Goal: Information Seeking & Learning: Learn about a topic

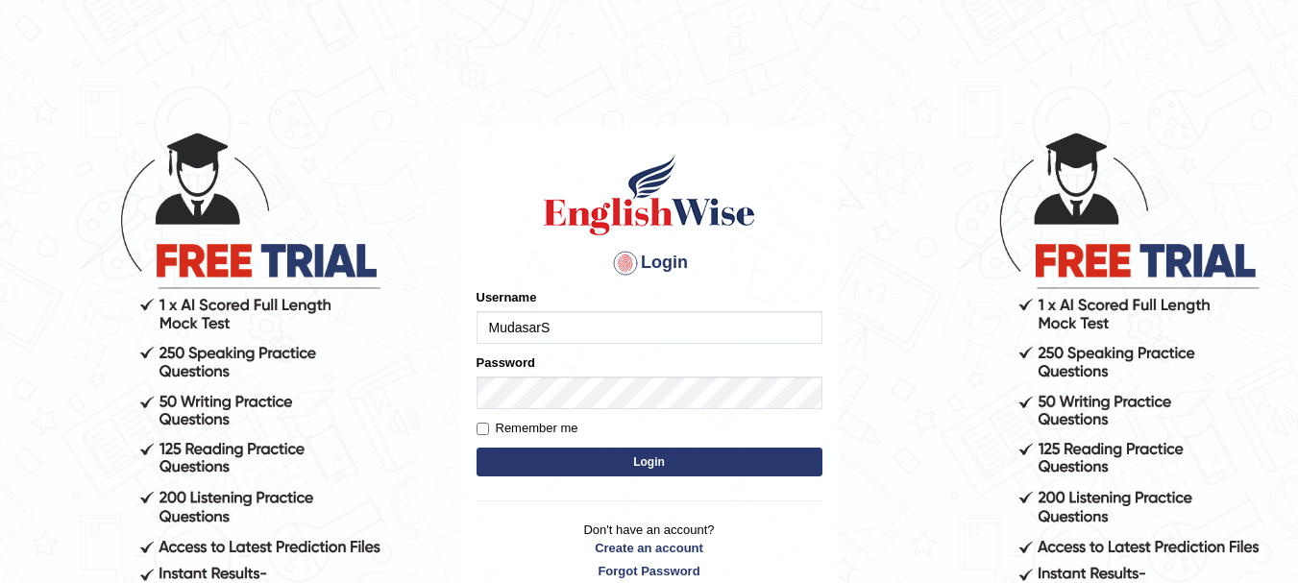
type input "MudasarS"
click at [625, 462] on button "Login" at bounding box center [649, 462] width 346 height 29
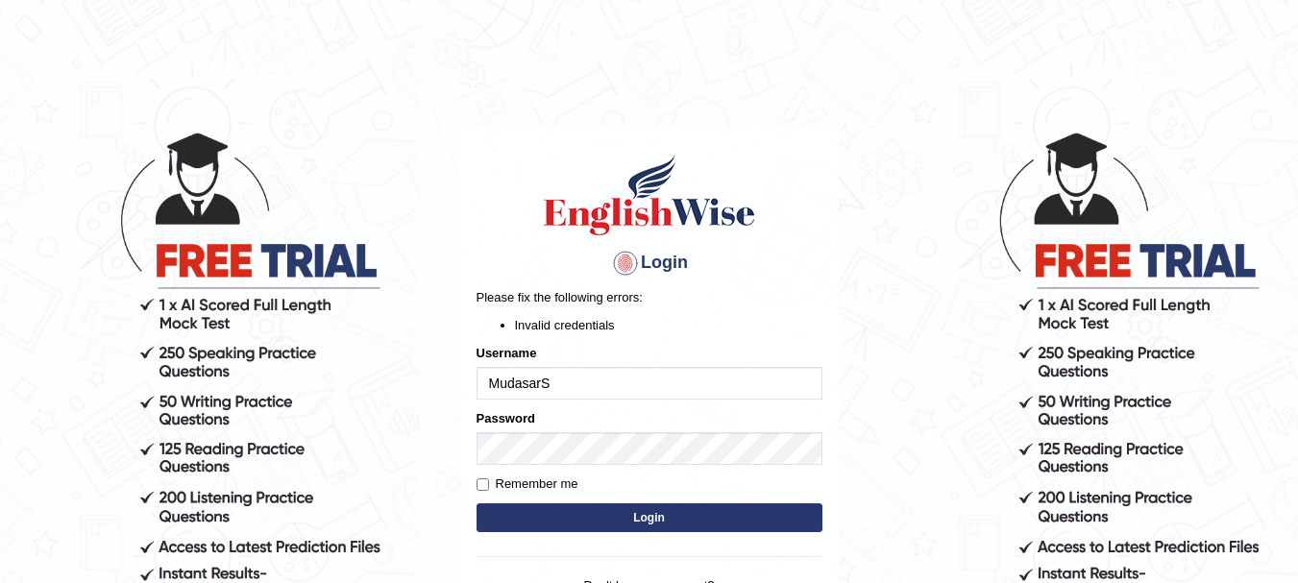
click at [530, 386] on input "MudasarS" at bounding box center [649, 383] width 346 height 33
type input "MudassarS"
click at [778, 301] on p "Please fix the following errors:" at bounding box center [649, 297] width 346 height 18
click at [633, 516] on button "Login" at bounding box center [649, 517] width 346 height 29
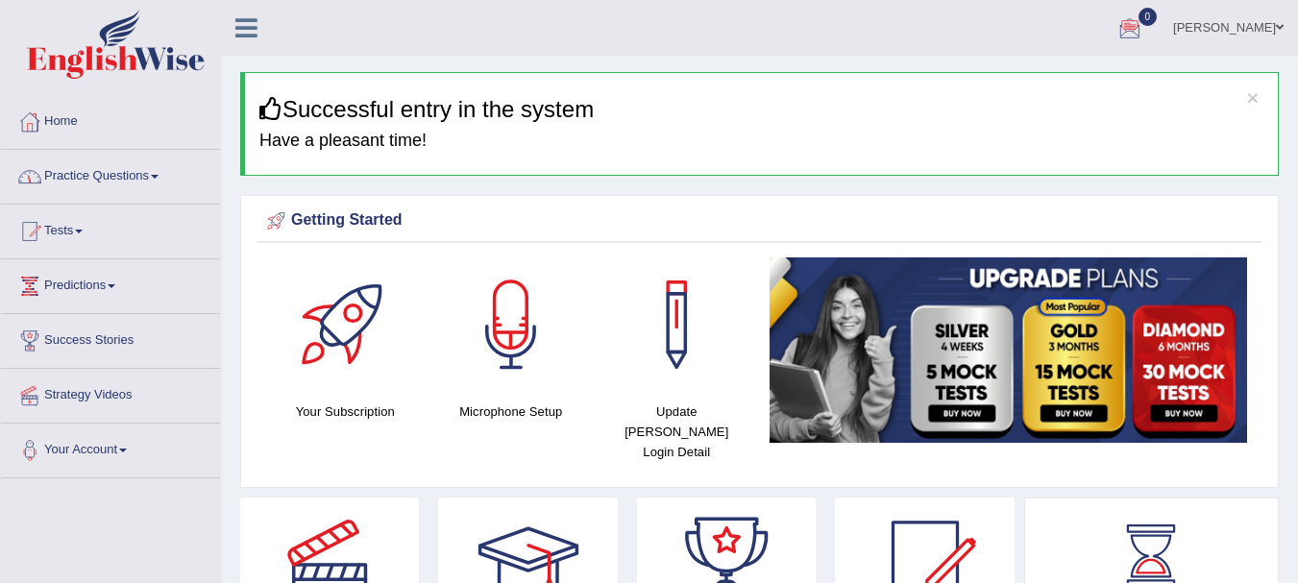
click at [110, 173] on link "Practice Questions" at bounding box center [110, 174] width 219 height 48
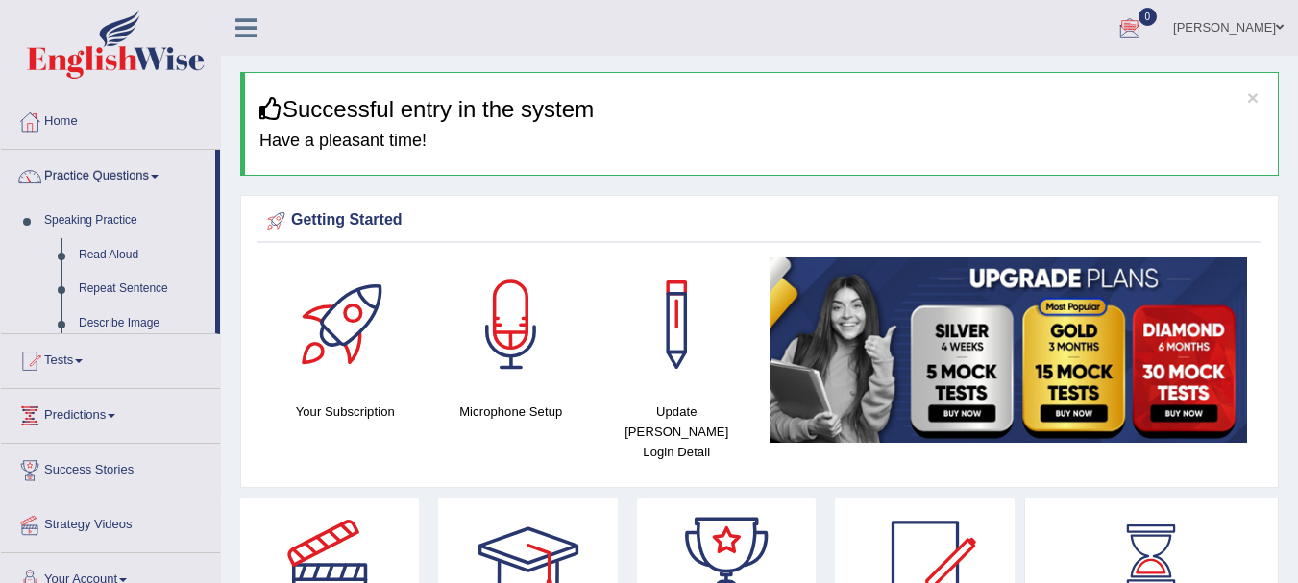
click at [110, 173] on link "Practice Questions" at bounding box center [108, 174] width 214 height 48
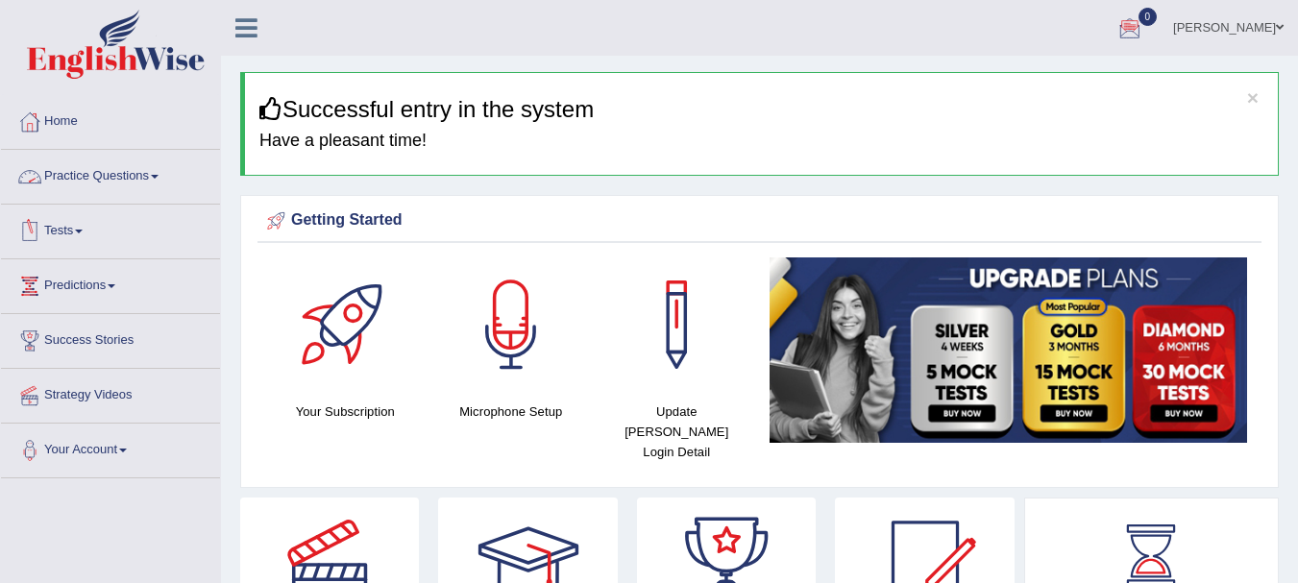
click at [121, 169] on link "Practice Questions" at bounding box center [110, 174] width 219 height 48
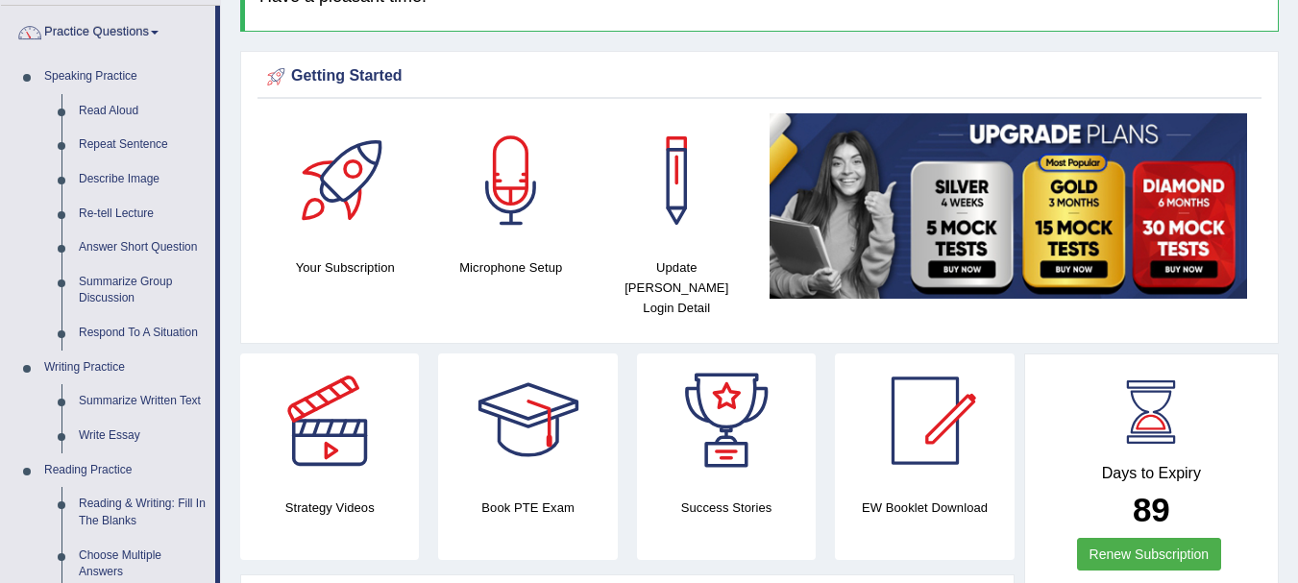
scroll to position [150, 0]
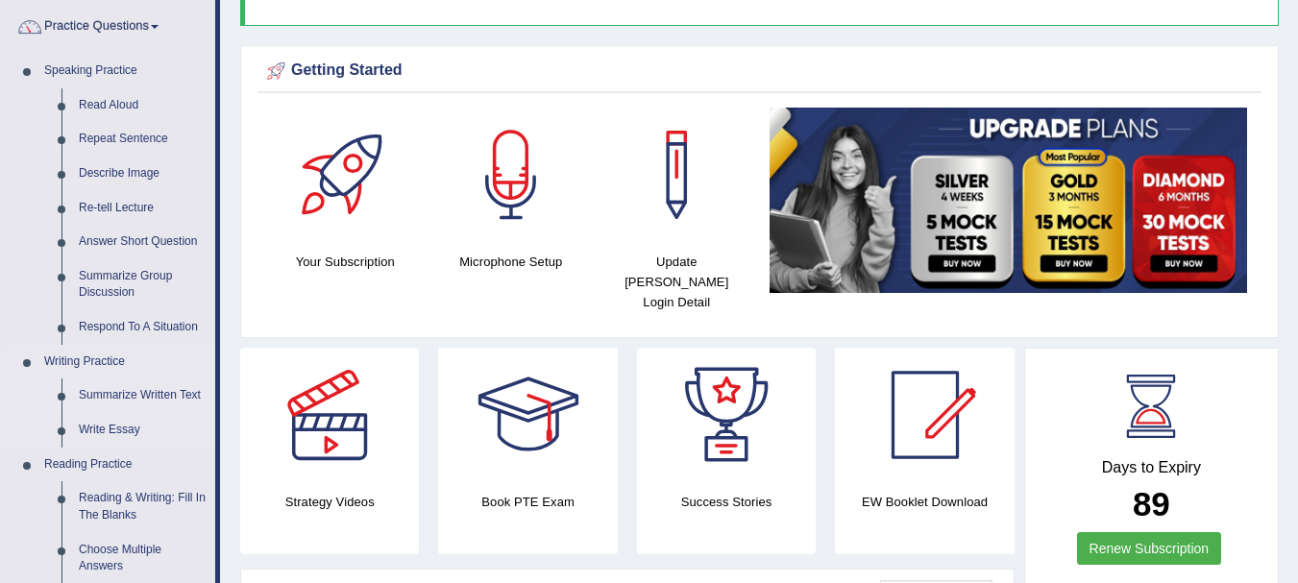
click at [117, 396] on link "Summarize Written Text" at bounding box center [142, 395] width 145 height 35
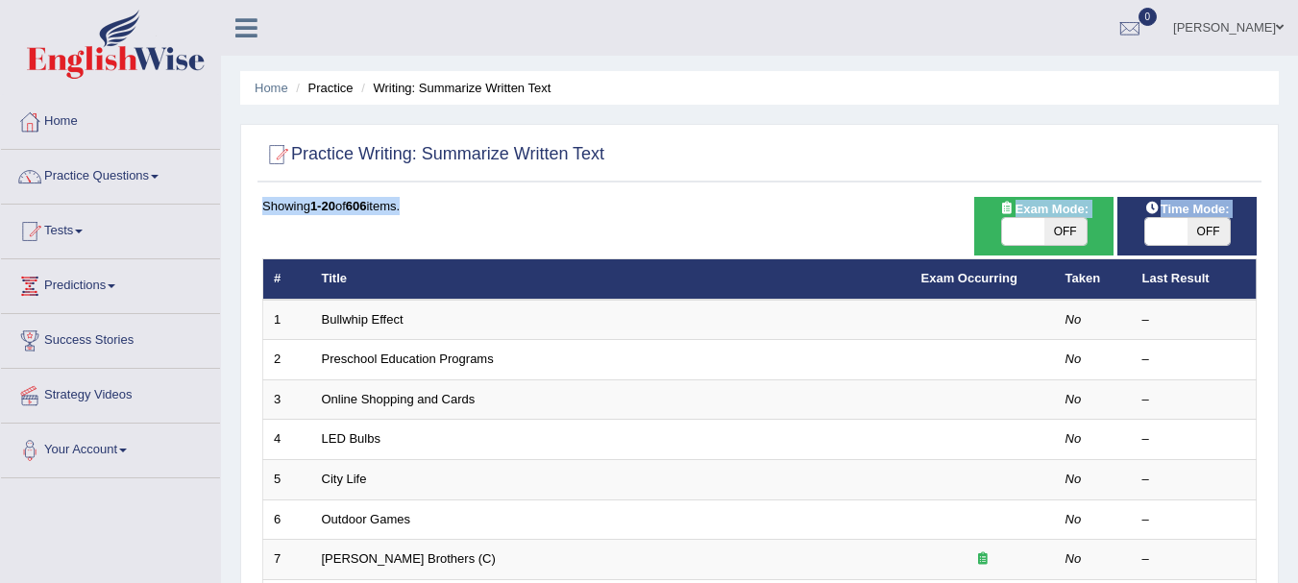
click at [887, 179] on div "Practice Writing: Summarize Written Text" at bounding box center [759, 158] width 1004 height 48
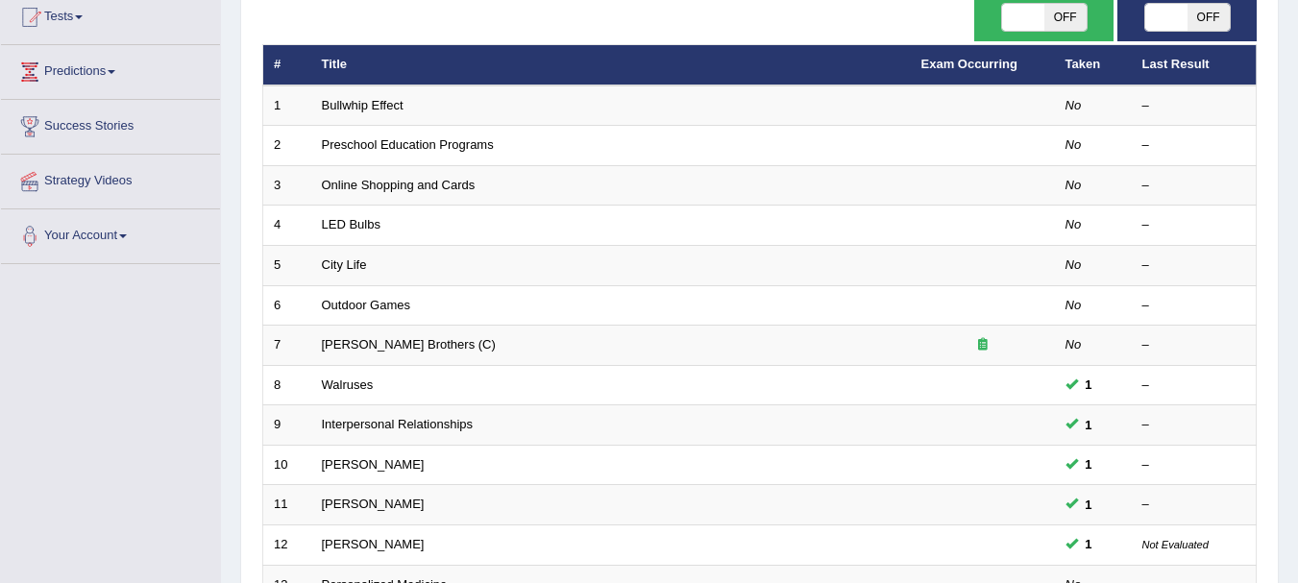
scroll to position [236, 0]
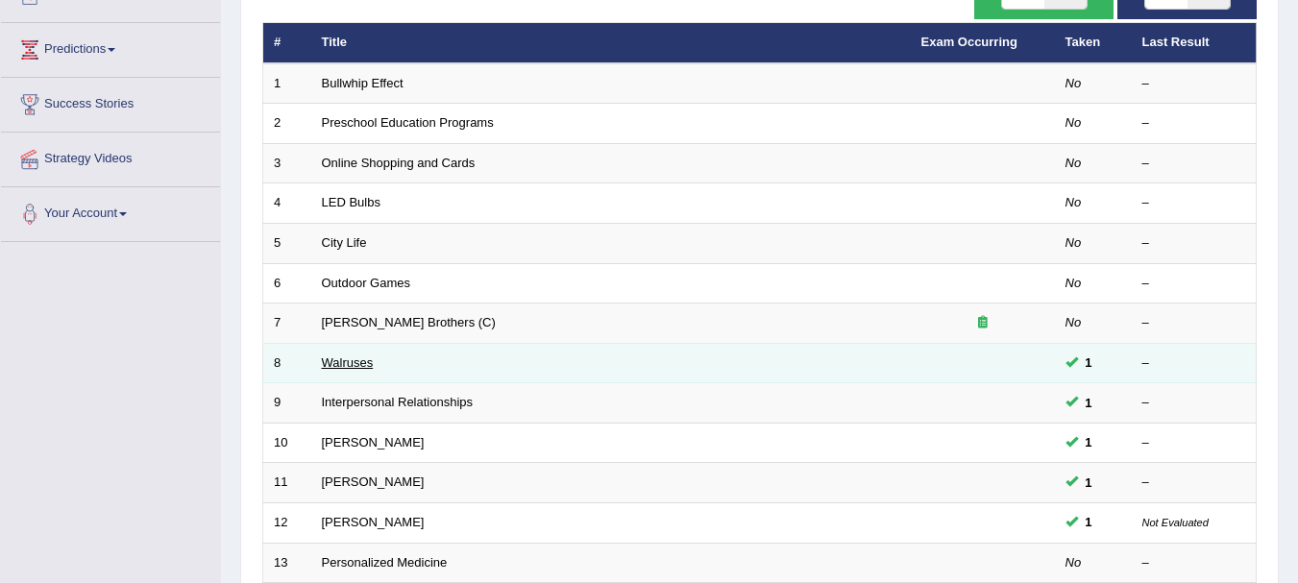
click at [345, 368] on link "Walruses" at bounding box center [348, 362] width 52 height 14
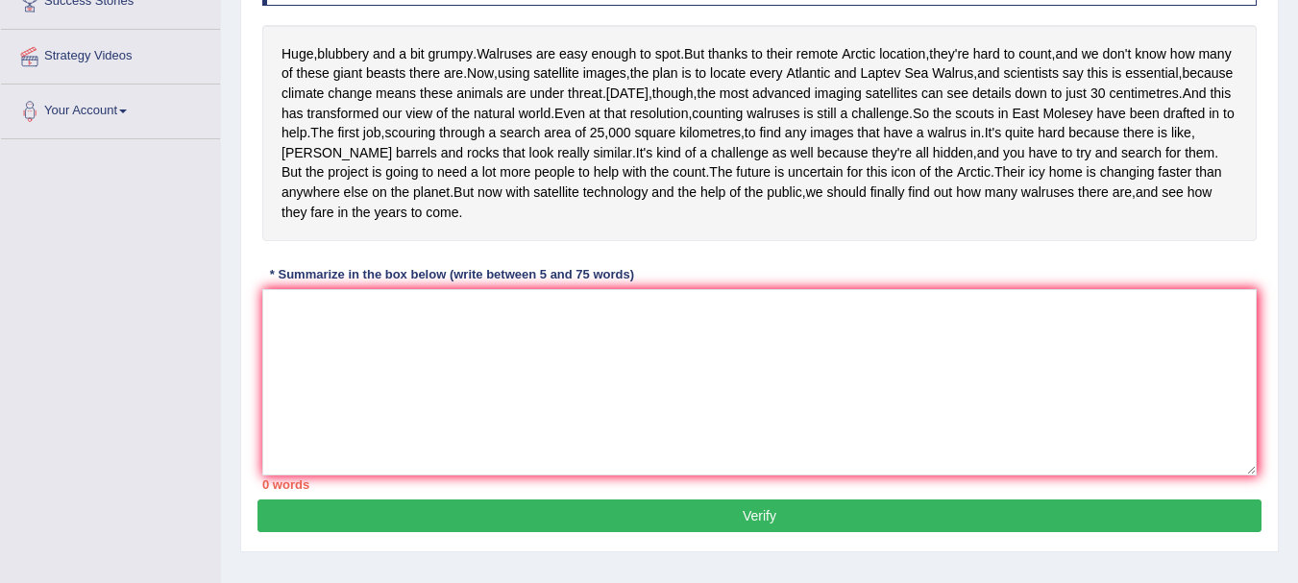
scroll to position [337, 0]
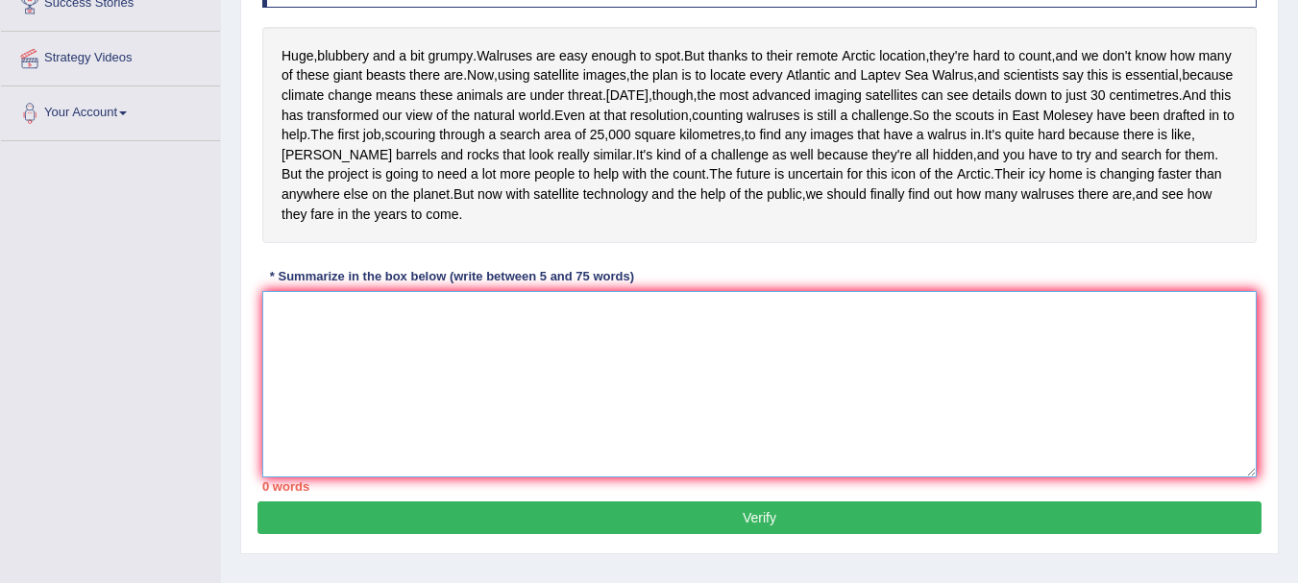
click at [367, 416] on textarea at bounding box center [759, 384] width 994 height 186
click at [553, 463] on textarea at bounding box center [759, 384] width 994 height 186
click at [535, 396] on textarea at bounding box center [759, 384] width 994 height 186
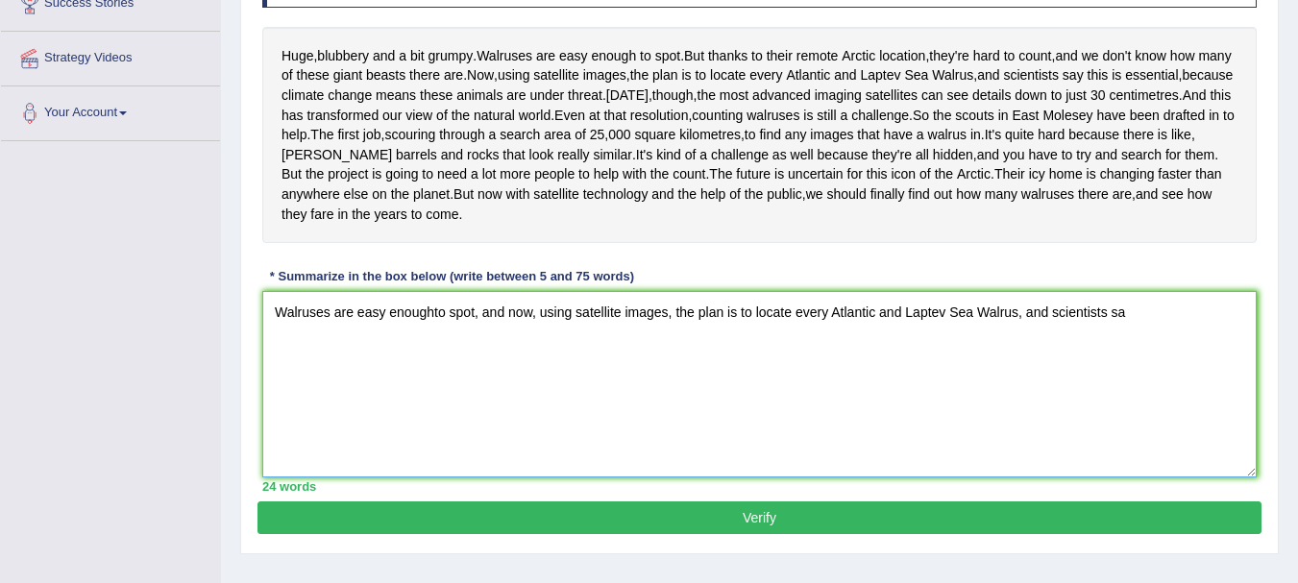
click at [1127, 392] on textarea "Walruses are easy enoughto spot, and now, using satellite images, the plan is t…" at bounding box center [759, 384] width 994 height 186
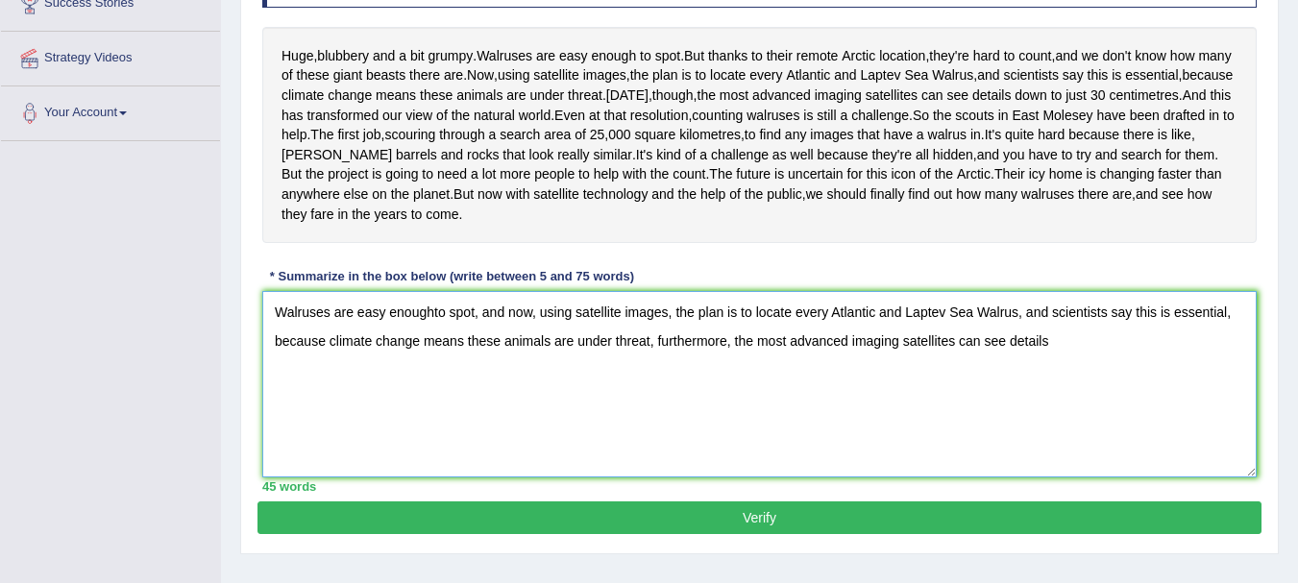
click at [1048, 427] on textarea "Walruses are easy enoughto spot, and now, using satellite images, the plan is t…" at bounding box center [759, 384] width 994 height 186
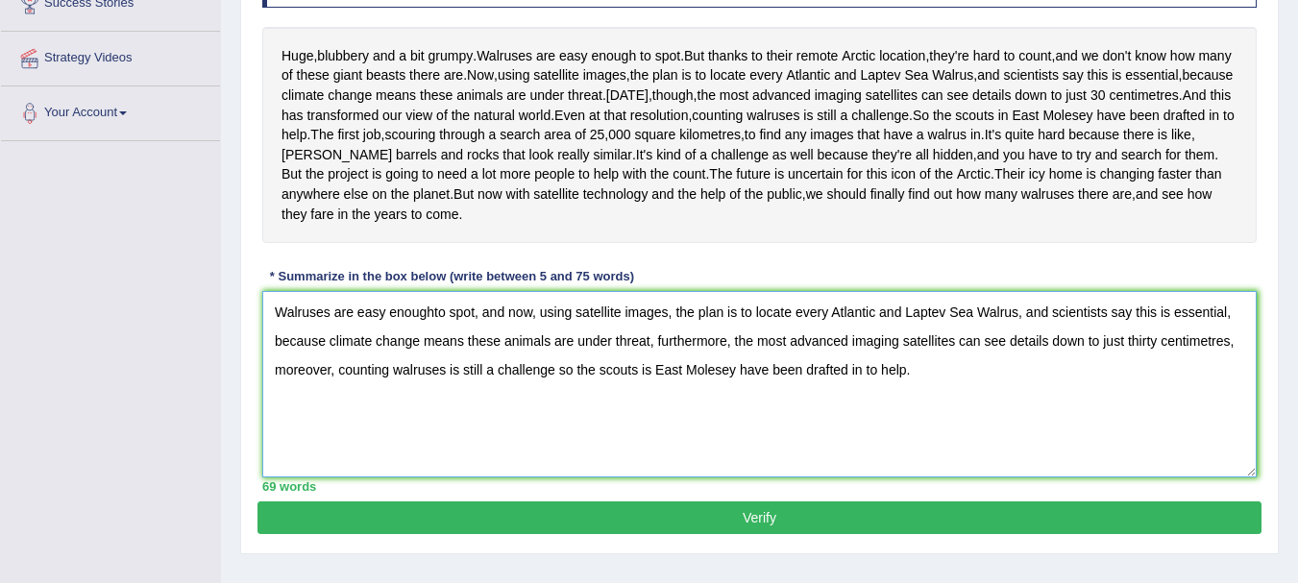
click at [554, 451] on textarea "Walruses are easy enoughto spot, and now, using satellite images, the plan is t…" at bounding box center [759, 384] width 994 height 186
click at [924, 448] on textarea "Walruses are easy enoughto spot, and now, using satellite images, the plan is t…" at bounding box center [759, 384] width 994 height 186
click at [583, 451] on textarea "Walruses are easy enoughto spot, and now, using satellite images, the plan is t…" at bounding box center [759, 384] width 994 height 186
click at [1105, 477] on textarea "Walruses are easy enoughto spot, and now, using satellite images, the plan is t…" at bounding box center [759, 384] width 994 height 186
click at [553, 447] on textarea "Walruses are easy enoughto spot, and now, using satellite images, the plan is t…" at bounding box center [759, 384] width 994 height 186
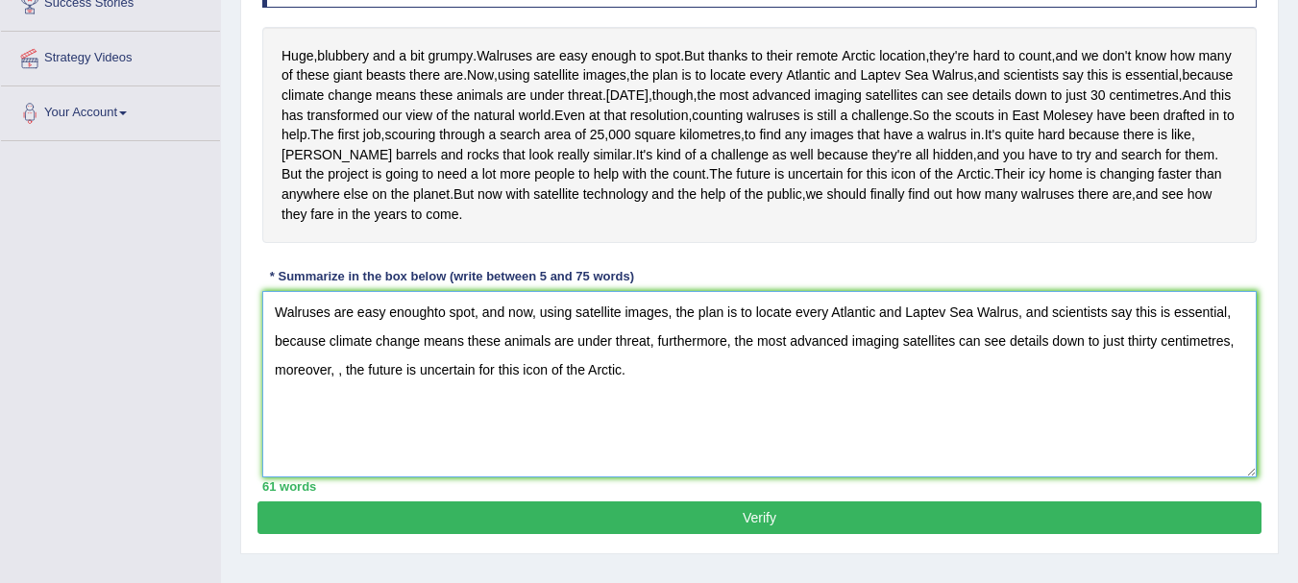
click at [333, 454] on textarea "Walruses are easy enoughto spot, and now, using satellite images, the plan is t…" at bounding box center [759, 384] width 994 height 186
click at [342, 452] on textarea "Walruses are easy enoughto spot, and now, using satellite images, the plan is t…" at bounding box center [759, 384] width 994 height 186
click at [336, 446] on textarea "Walruses are easy enoughto spot, and now, using satellite images, the plan is t…" at bounding box center [759, 384] width 994 height 186
click at [337, 450] on textarea "Walruses are easy enoughto spot, and now, using satellite images, the plan is t…" at bounding box center [759, 384] width 994 height 186
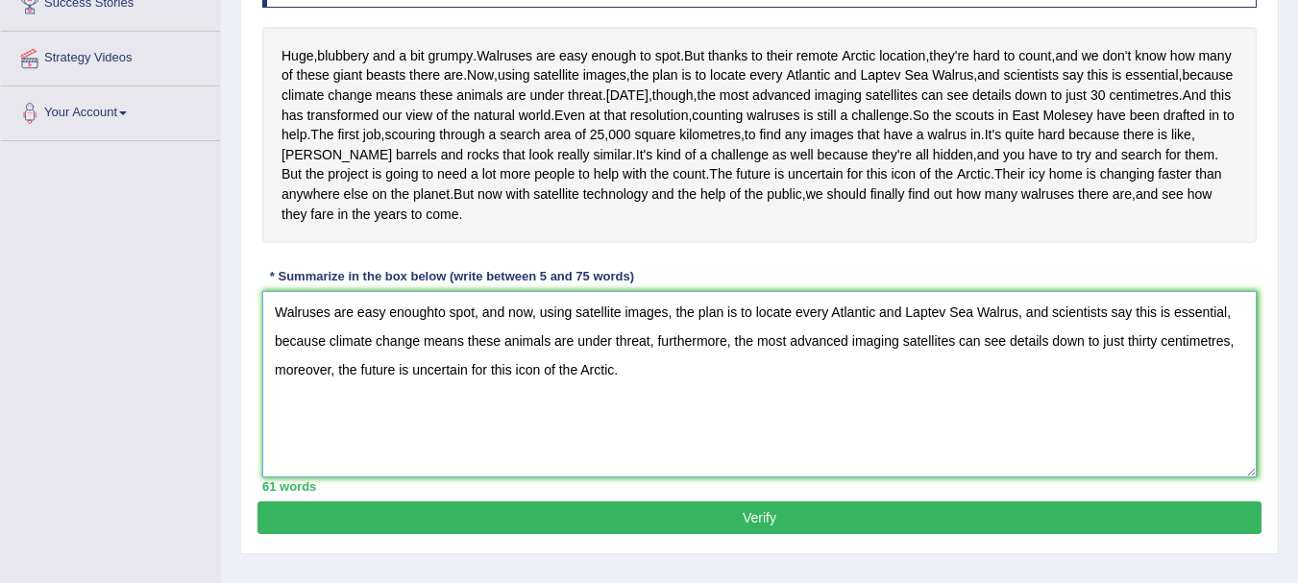
click at [430, 395] on textarea "Walruses are easy enoughto spot, and now, using satellite images, the plan is t…" at bounding box center [759, 384] width 994 height 186
click at [431, 388] on textarea "Walruses are easy enoughto spot, and now, using satellite images, the plan is t…" at bounding box center [759, 384] width 994 height 186
click at [650, 477] on textarea "Walruses are easy enough to spot, and now, using satellite images, the plan is …" at bounding box center [759, 384] width 994 height 186
click at [689, 467] on textarea "Walruses are easy enough to spot, and now, using satellite images, the plan is …" at bounding box center [759, 384] width 994 height 186
drag, startPoint x: 1047, startPoint y: 236, endPoint x: 723, endPoint y: 447, distance: 386.1
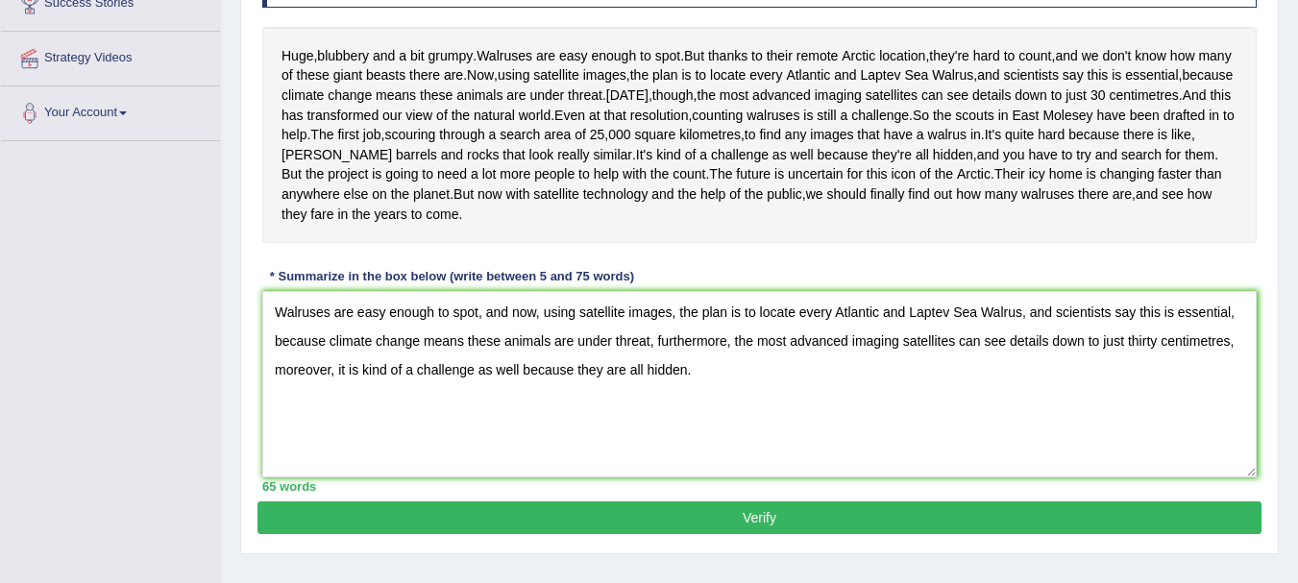
click at [723, 447] on div "Instructions: Read the passage below and summarize it using one sentence. Type …" at bounding box center [759, 208] width 1004 height 585
click at [723, 447] on textarea "Walruses are easy enough to spot, and now, using satellite images, the plan is …" at bounding box center [759, 384] width 994 height 186
click at [687, 448] on textarea "Walruses are easy enough to spot, and now, using satellite images, the plan is …" at bounding box center [759, 384] width 994 height 186
click at [735, 454] on textarea "Walruses are easy enough to spot, and now, using satellite images, the plan is …" at bounding box center [759, 384] width 994 height 186
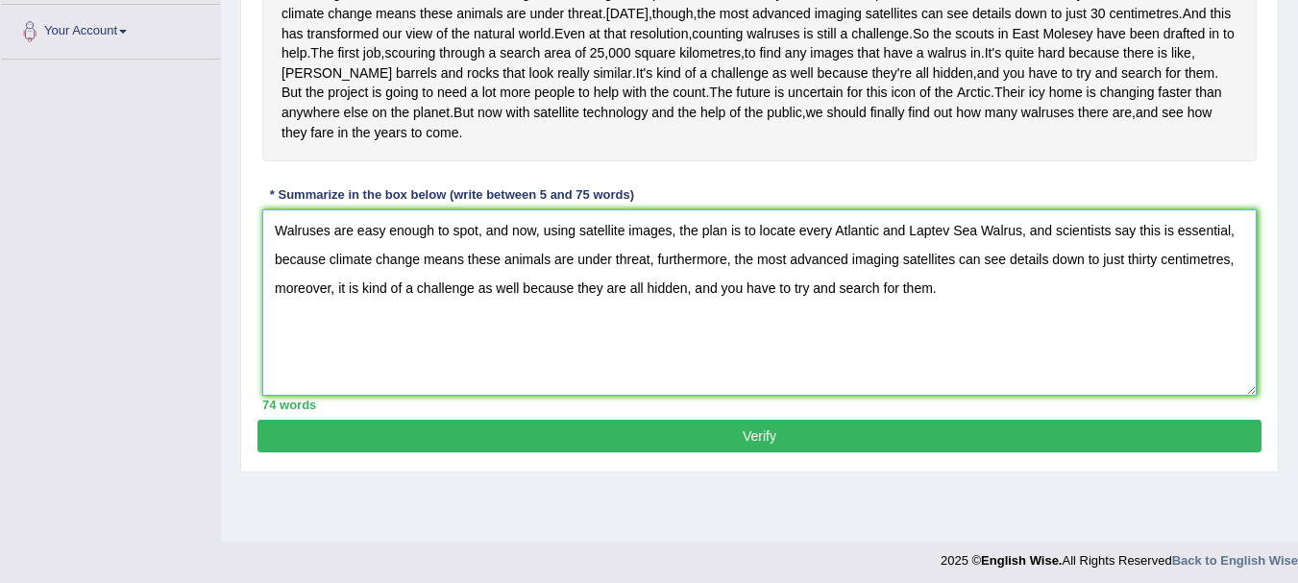
scroll to position [450, 0]
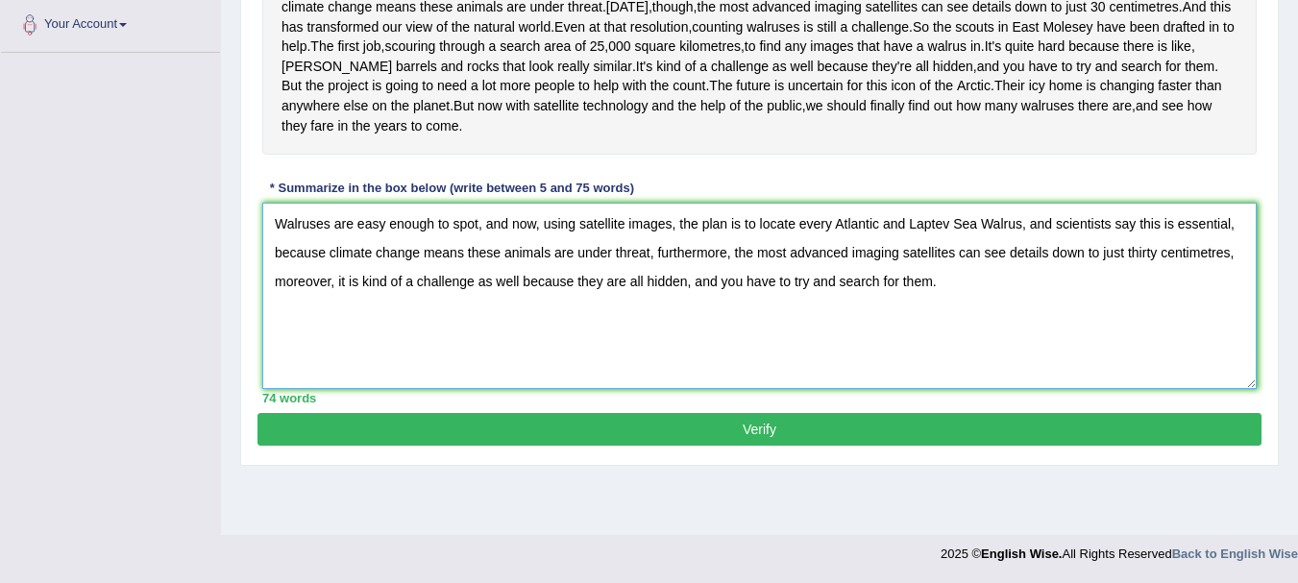
type textarea "Walruses are easy enough to spot, and now, using satellite images, the plan is …"
click at [770, 446] on button "Verify" at bounding box center [759, 429] width 1004 height 33
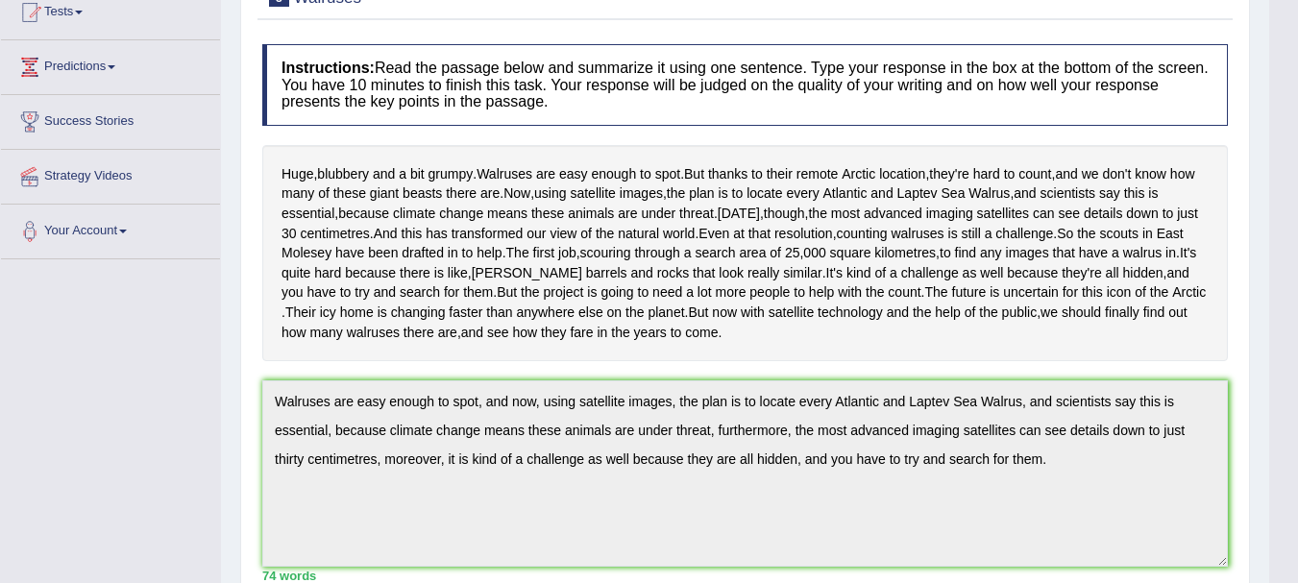
scroll to position [0, 0]
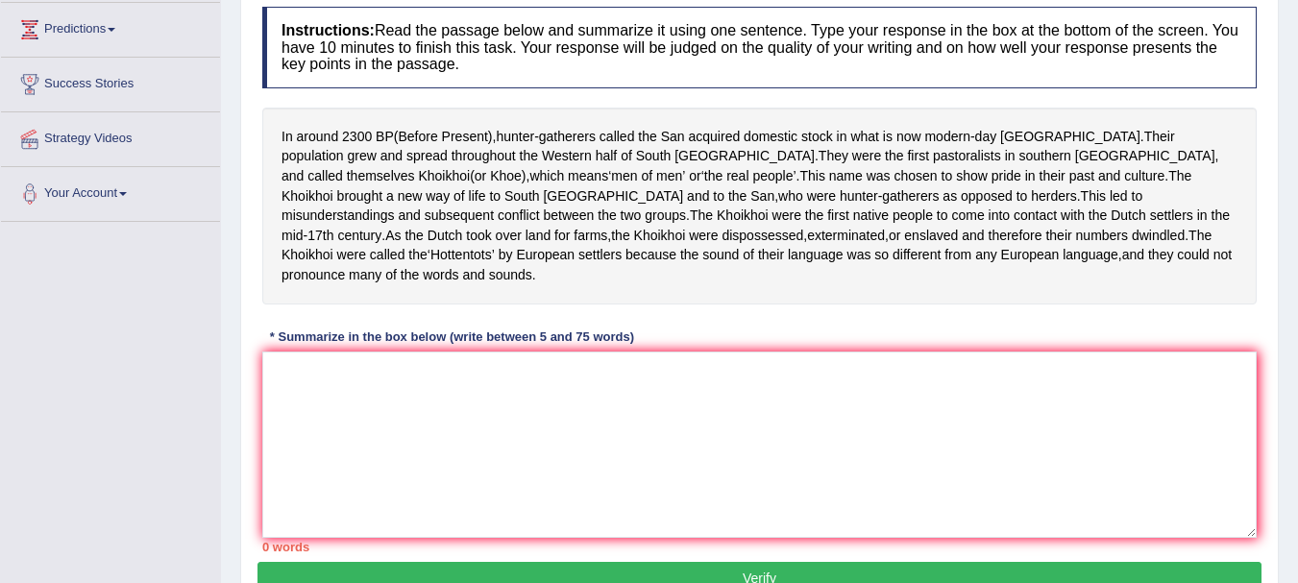
scroll to position [257, 0]
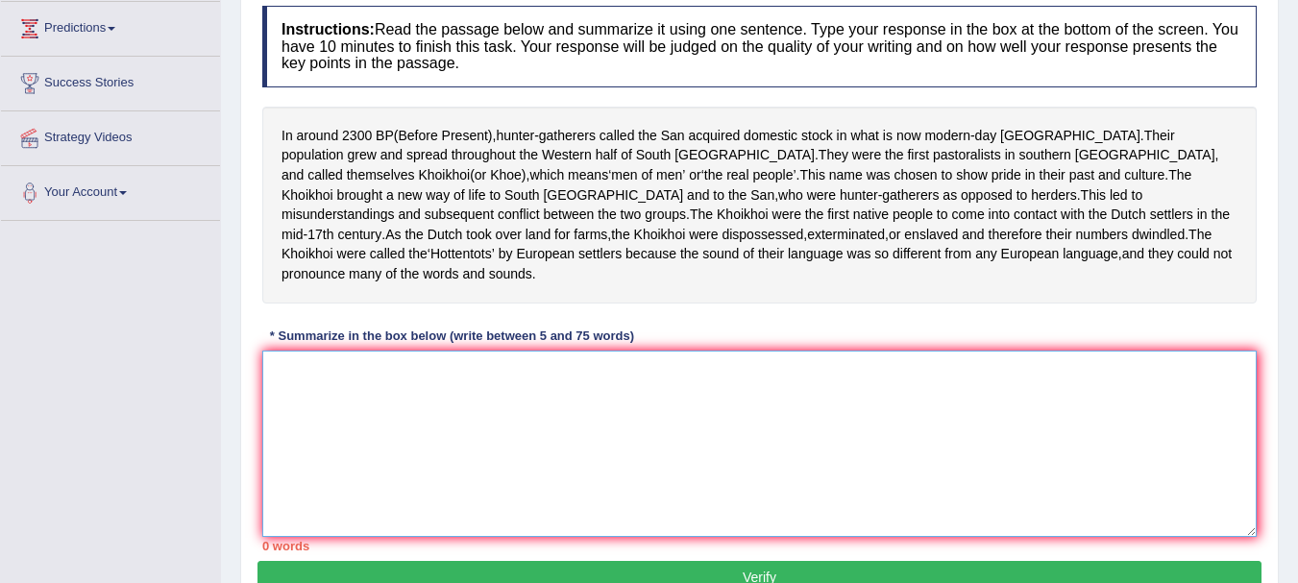
click at [425, 402] on textarea at bounding box center [759, 444] width 994 height 186
type textarea "R"
type textarea "T"
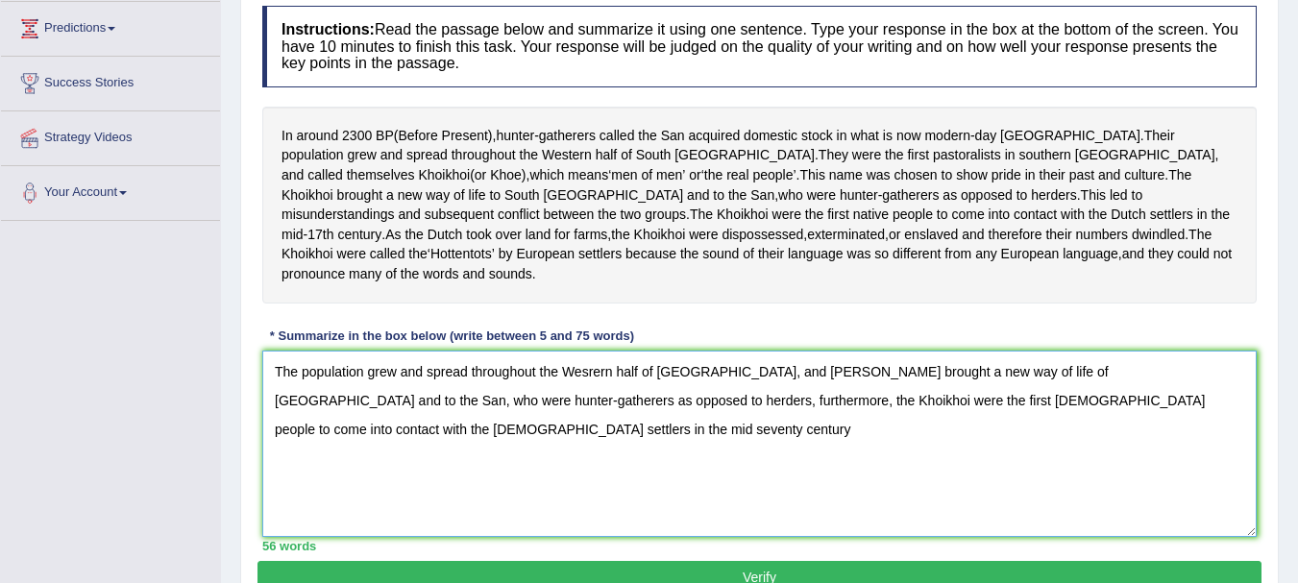
click at [1214, 409] on textarea "The population grew and spread throughout the Wesrern half of South Africa, and…" at bounding box center [759, 444] width 994 height 186
click at [319, 438] on textarea "The population grew and spread throughout the Wesrern half of South Africa, and…" at bounding box center [759, 444] width 994 height 186
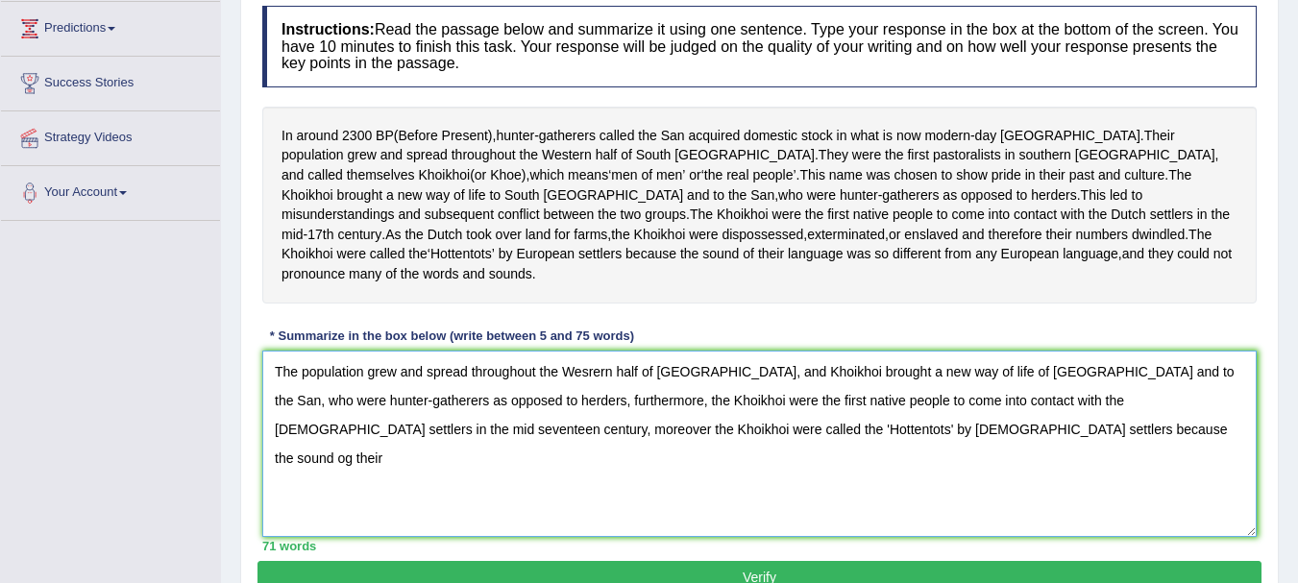
click at [888, 433] on textarea "The population grew and spread throughout the Wesrern half of South Africa, and…" at bounding box center [759, 444] width 994 height 186
click at [947, 427] on textarea "The population grew and spread throughout the Wesrern half of South Africa, and…" at bounding box center [759, 444] width 994 height 186
click at [298, 371] on textarea "The population grew and spread throughout the Wesrern half of South Africa, and…" at bounding box center [759, 444] width 994 height 186
click at [601, 371] on textarea "Their population grew and spread throughout the Wesrern half of South Africa, a…" at bounding box center [759, 444] width 994 height 186
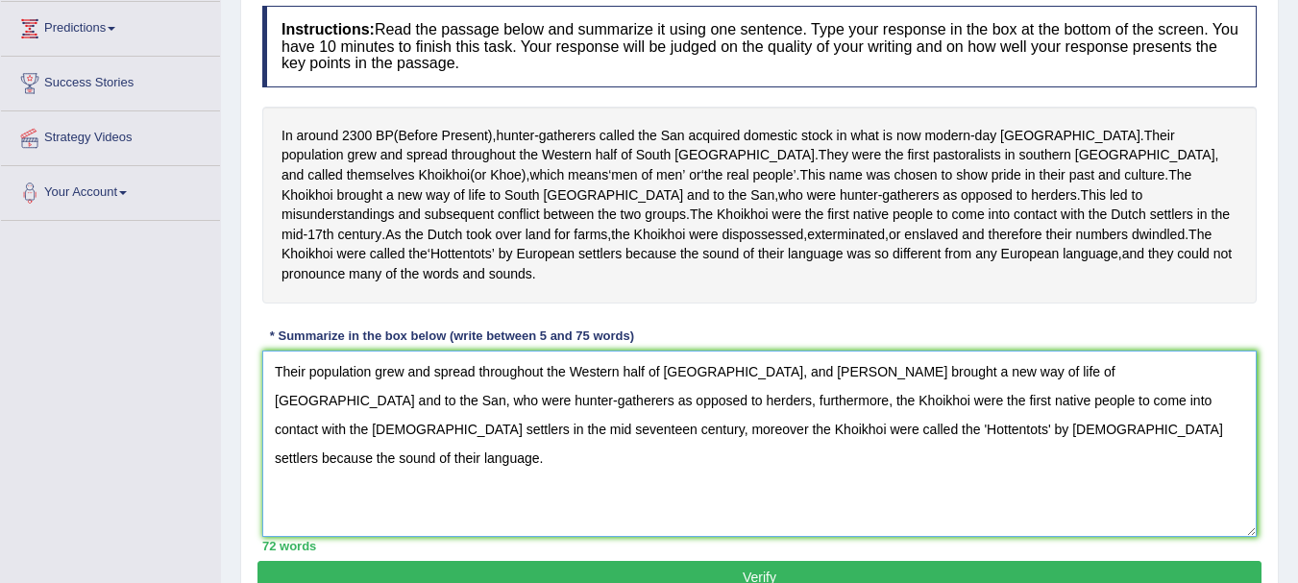
click at [646, 443] on textarea "Their population grew and spread throughout the Western half of South Africa, a…" at bounding box center [759, 444] width 994 height 186
click at [769, 374] on textarea "Their population grew and spread throughout the Western half of South Africa, a…" at bounding box center [759, 444] width 994 height 186
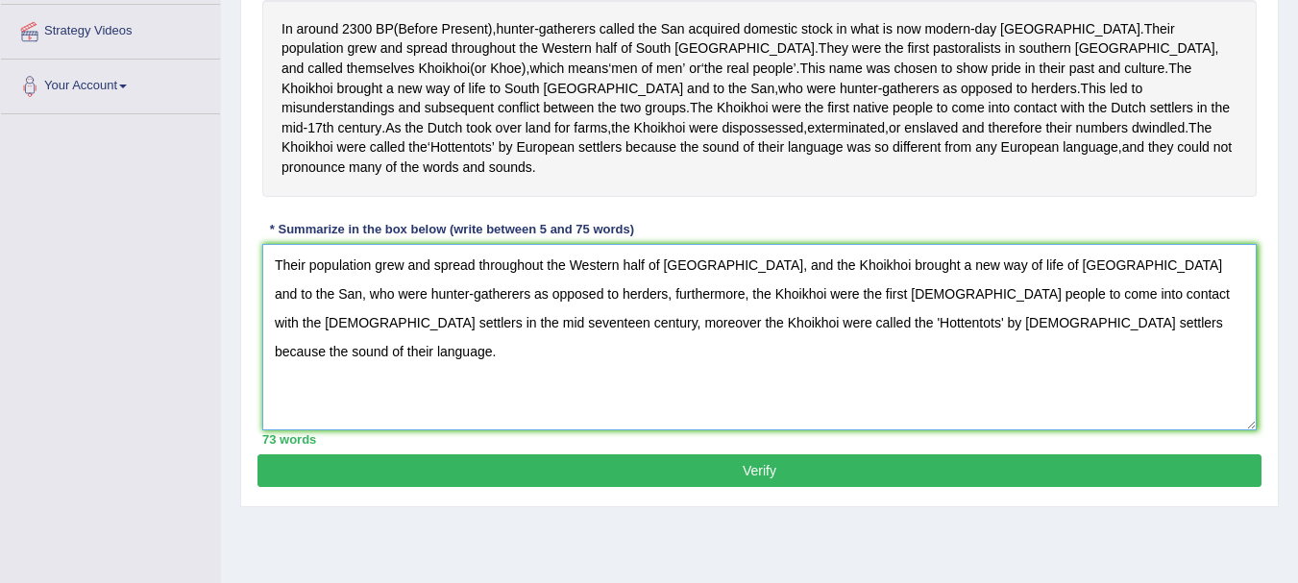
scroll to position [373, 0]
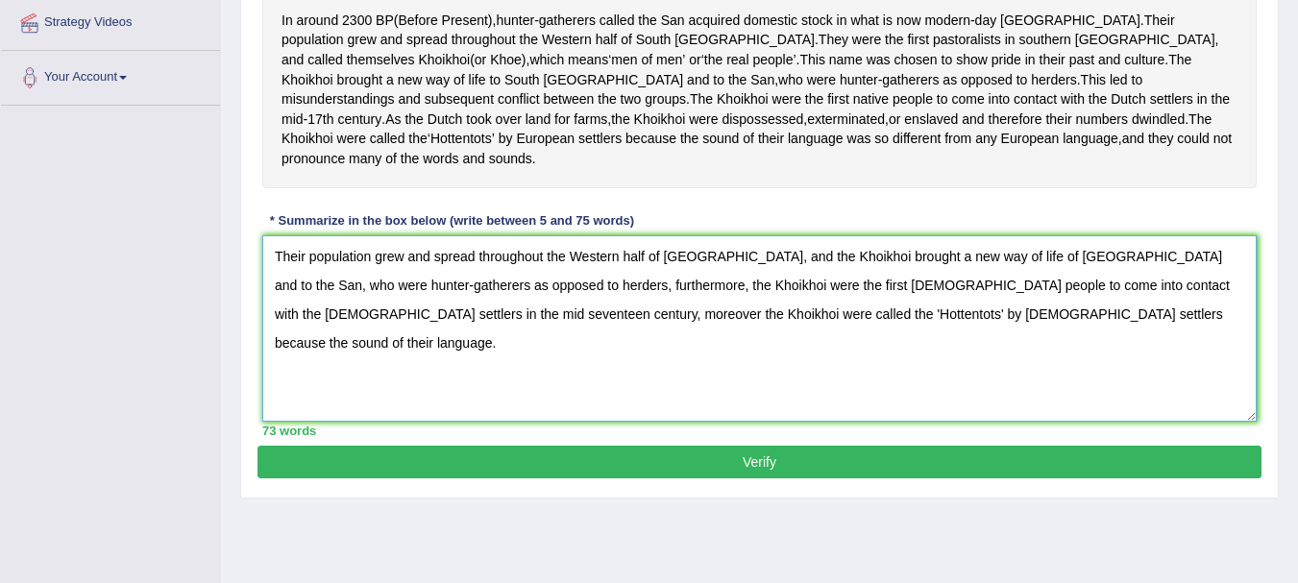
type textarea "Their population grew and spread throughout the Western half of South Africa, a…"
click at [842, 461] on button "Verify" at bounding box center [759, 462] width 1004 height 33
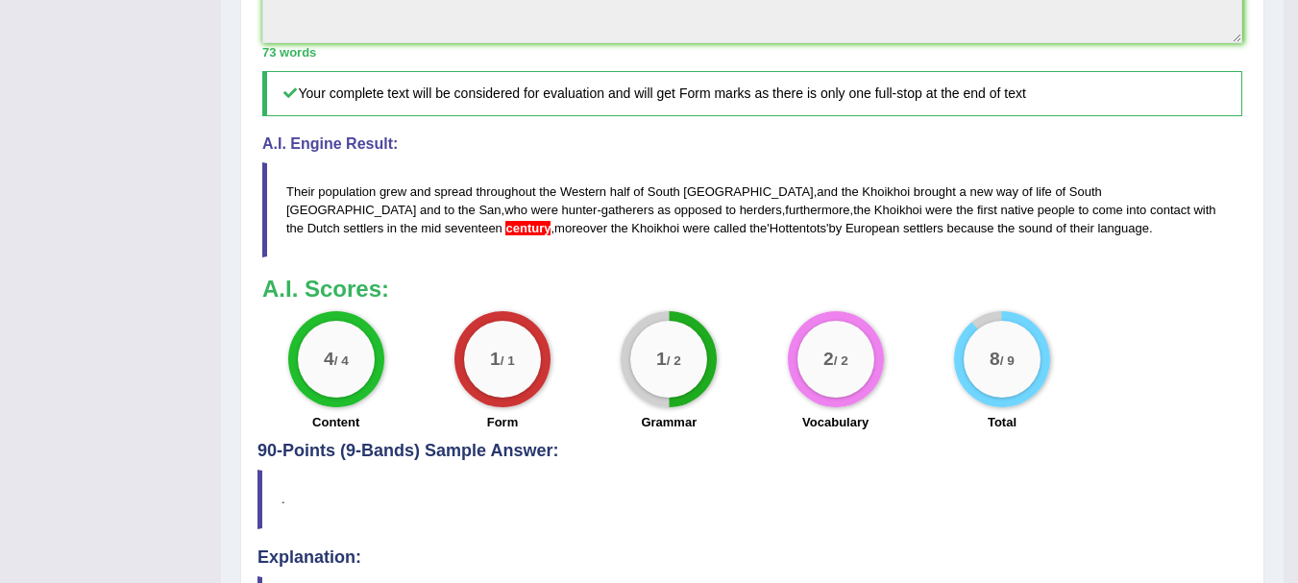
scroll to position [0, 0]
